Goal: Contribute content: Contribute content

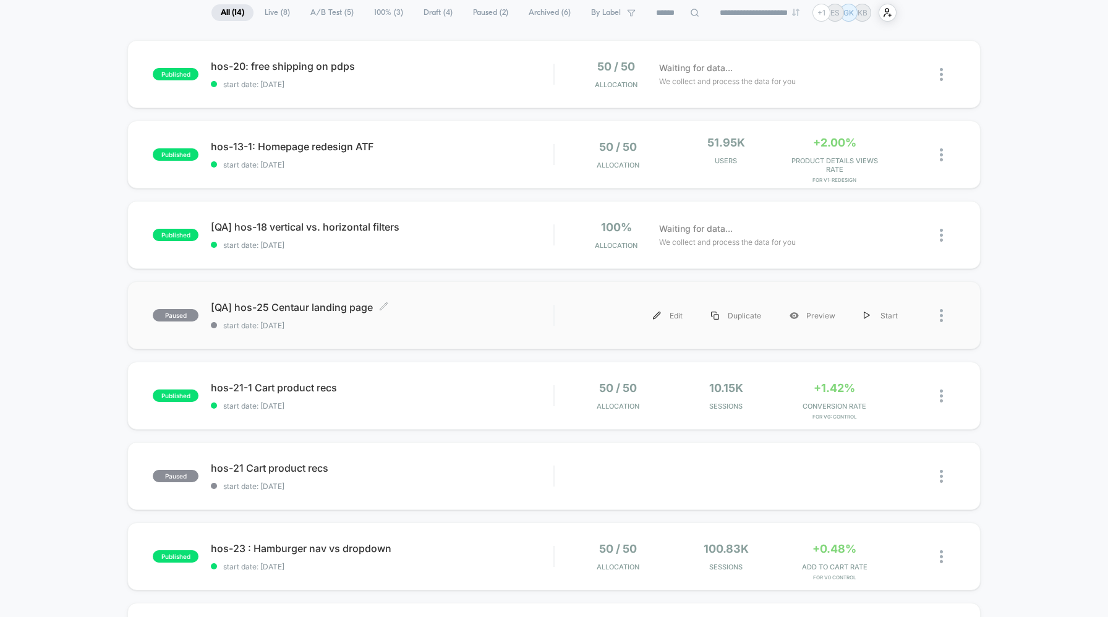
scroll to position [99, 0]
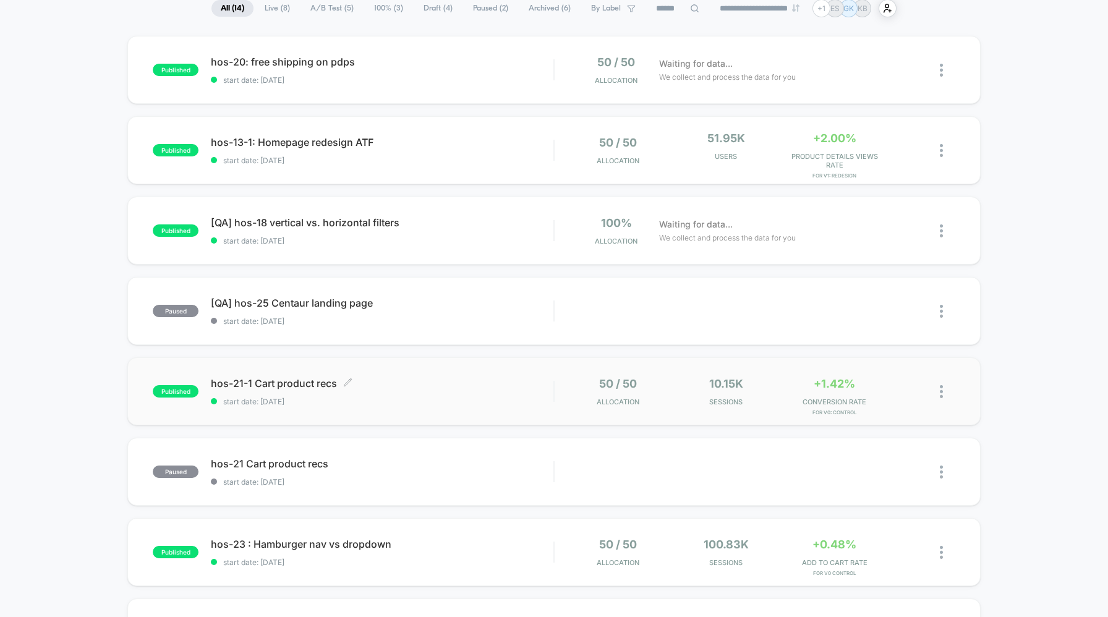
click at [256, 381] on span "hos-21-1 Cart product recs Click to edit experience details" at bounding box center [382, 383] width 342 height 12
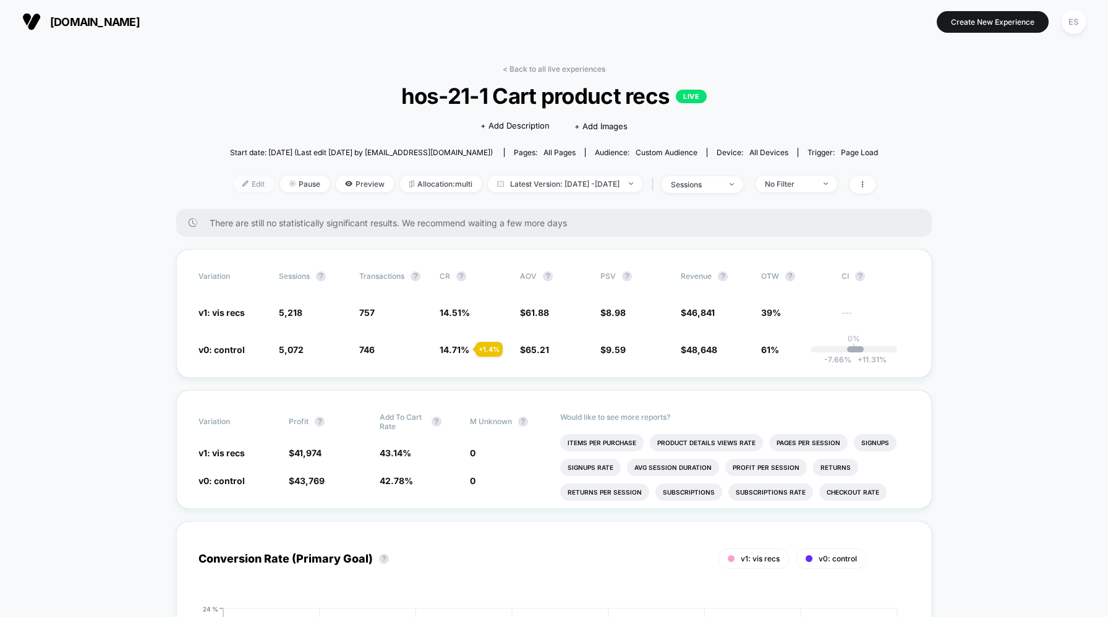
click at [234, 184] on span "Edit" at bounding box center [253, 184] width 41 height 17
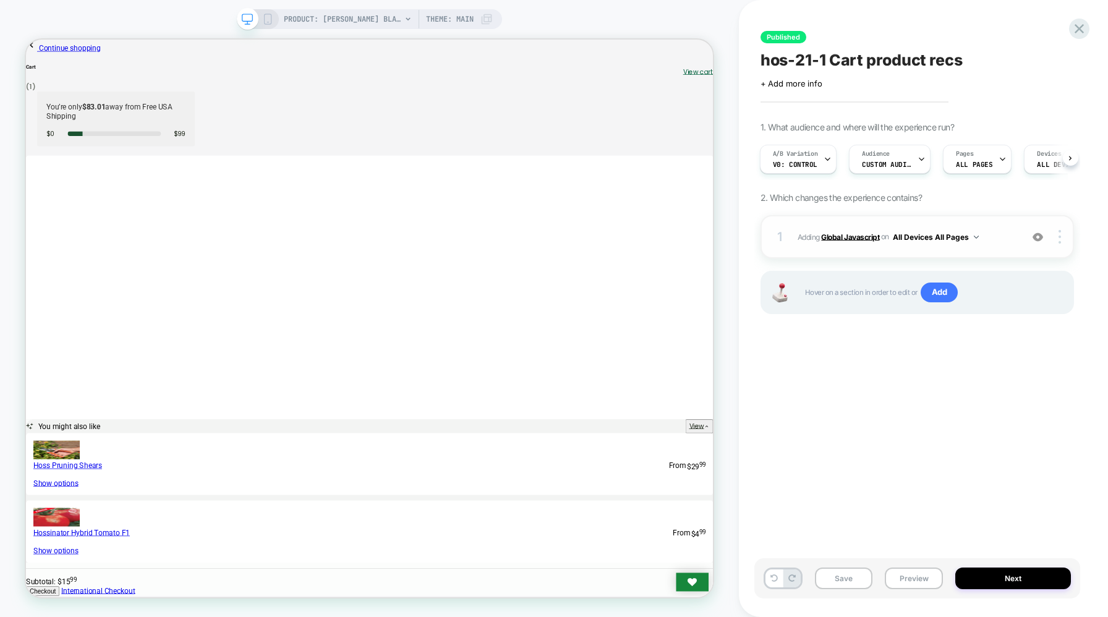
click at [858, 238] on b "Global Javascript" at bounding box center [850, 236] width 58 height 9
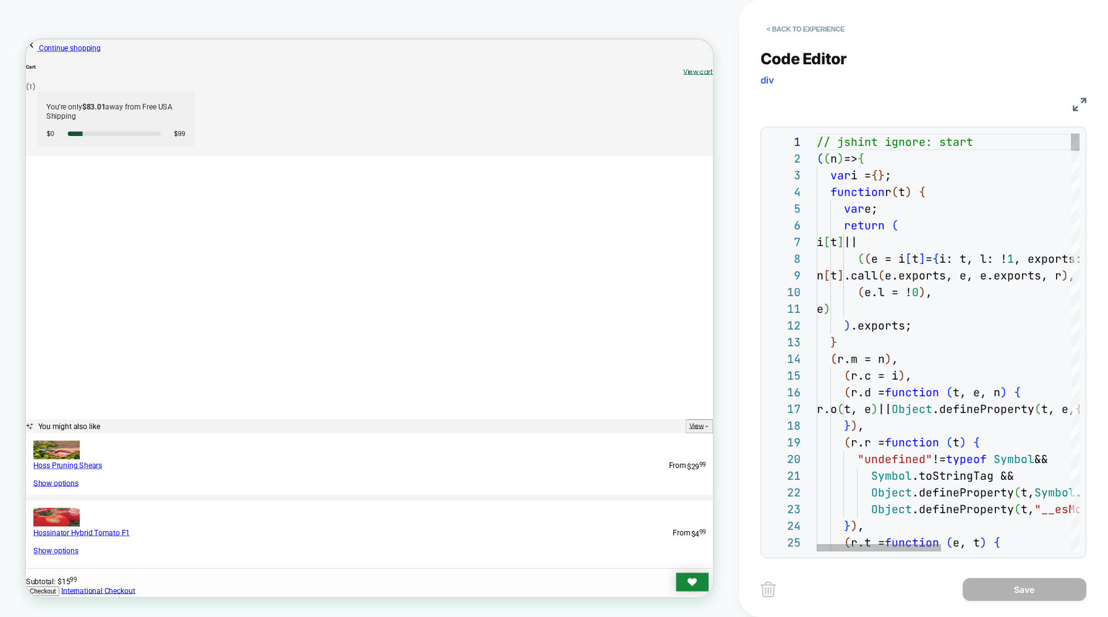
scroll to position [67, 67]
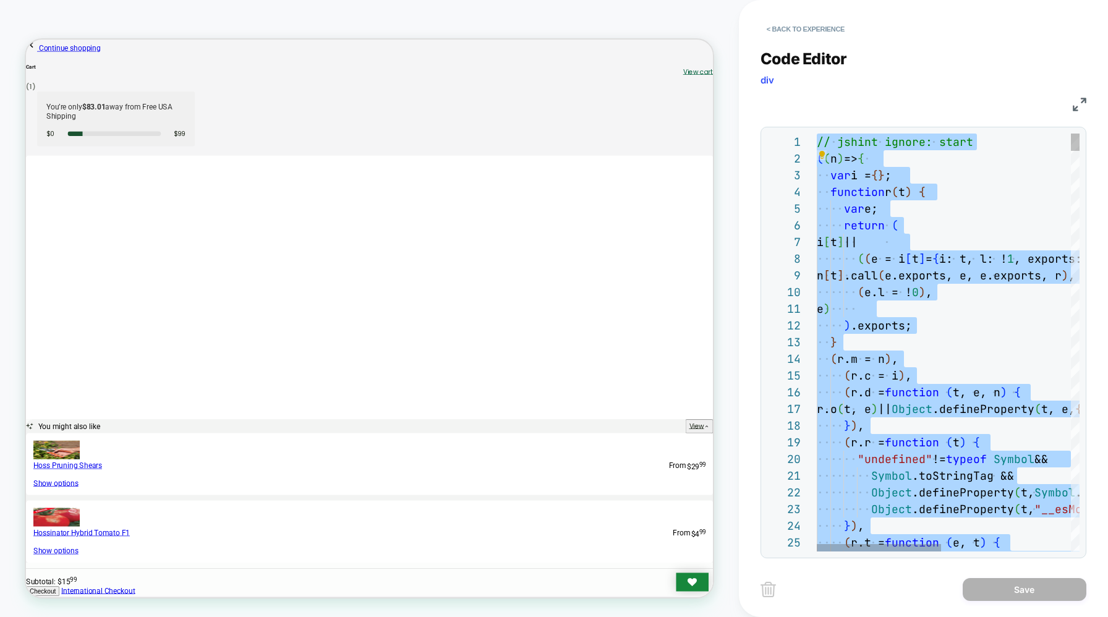
type textarea "**********"
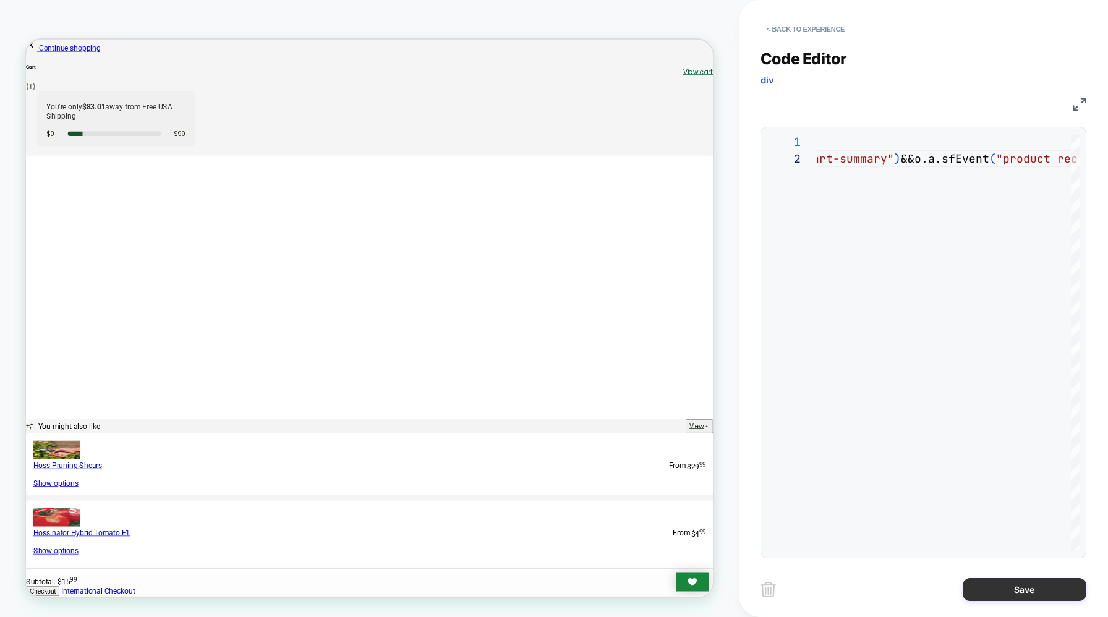
click at [1024, 588] on button "Save" at bounding box center [1024, 589] width 124 height 23
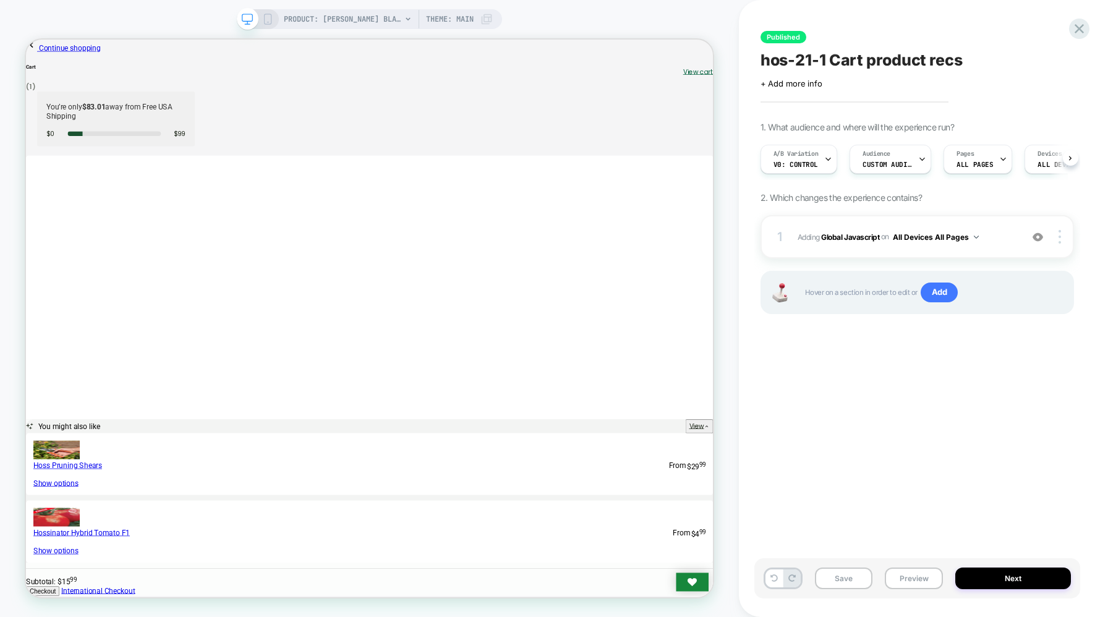
scroll to position [0, 1]
click at [857, 574] on button "Save" at bounding box center [844, 578] width 58 height 22
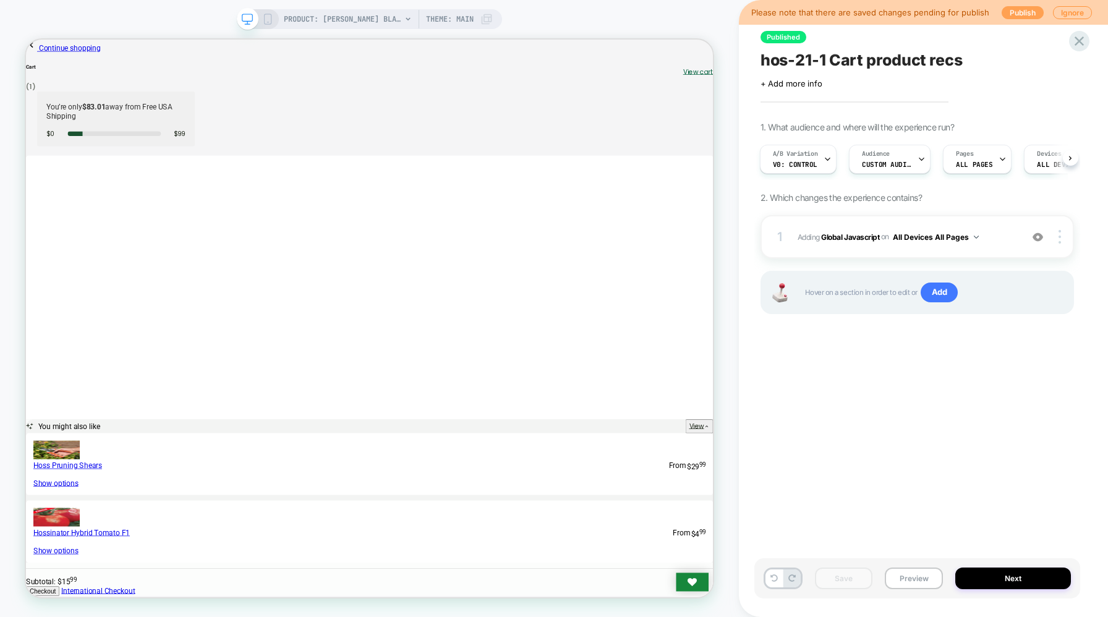
click at [1016, 12] on button "Publish" at bounding box center [1022, 12] width 42 height 13
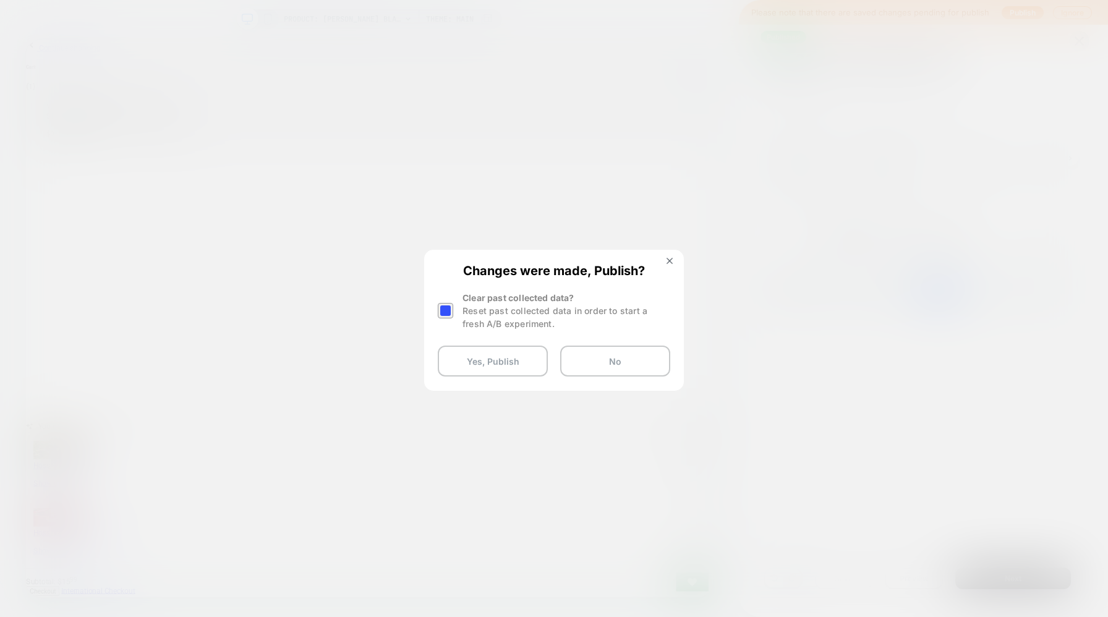
click at [449, 309] on div at bounding box center [445, 310] width 15 height 15
click at [496, 359] on button "Yes, Publish" at bounding box center [493, 361] width 110 height 31
